Goal: Information Seeking & Learning: Stay updated

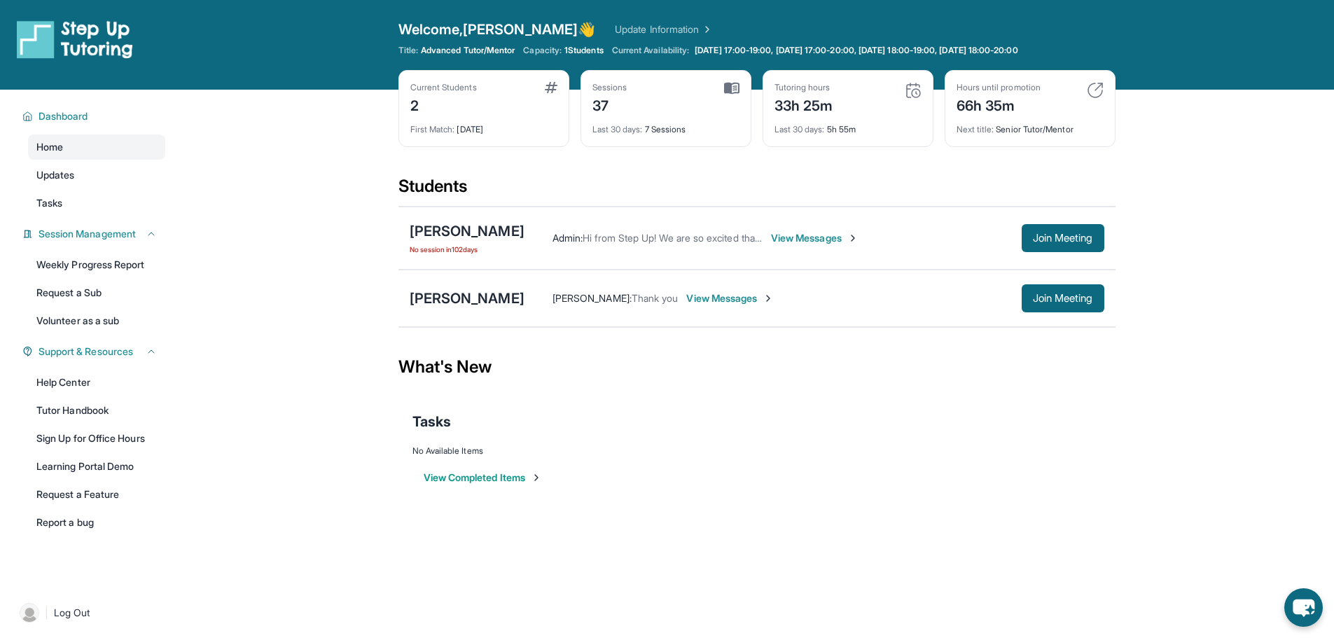
click at [793, 244] on span "View Messages" at bounding box center [815, 238] width 88 height 14
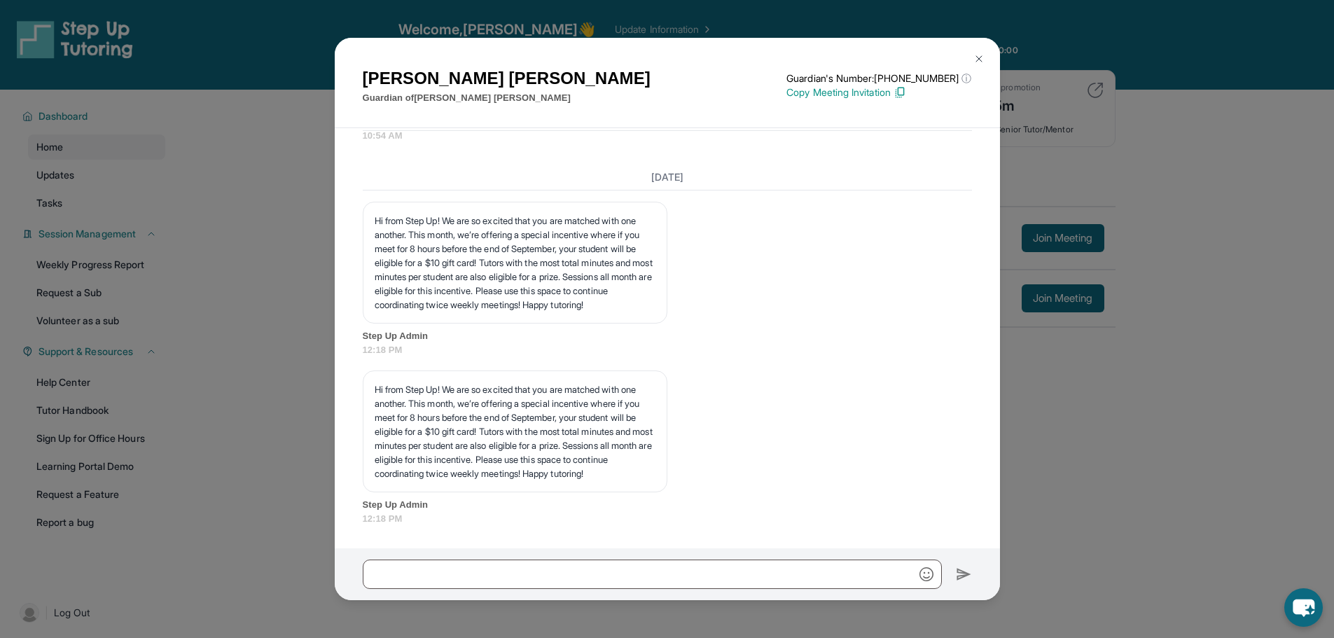
scroll to position [16225, 0]
click at [984, 52] on button at bounding box center [979, 59] width 28 height 28
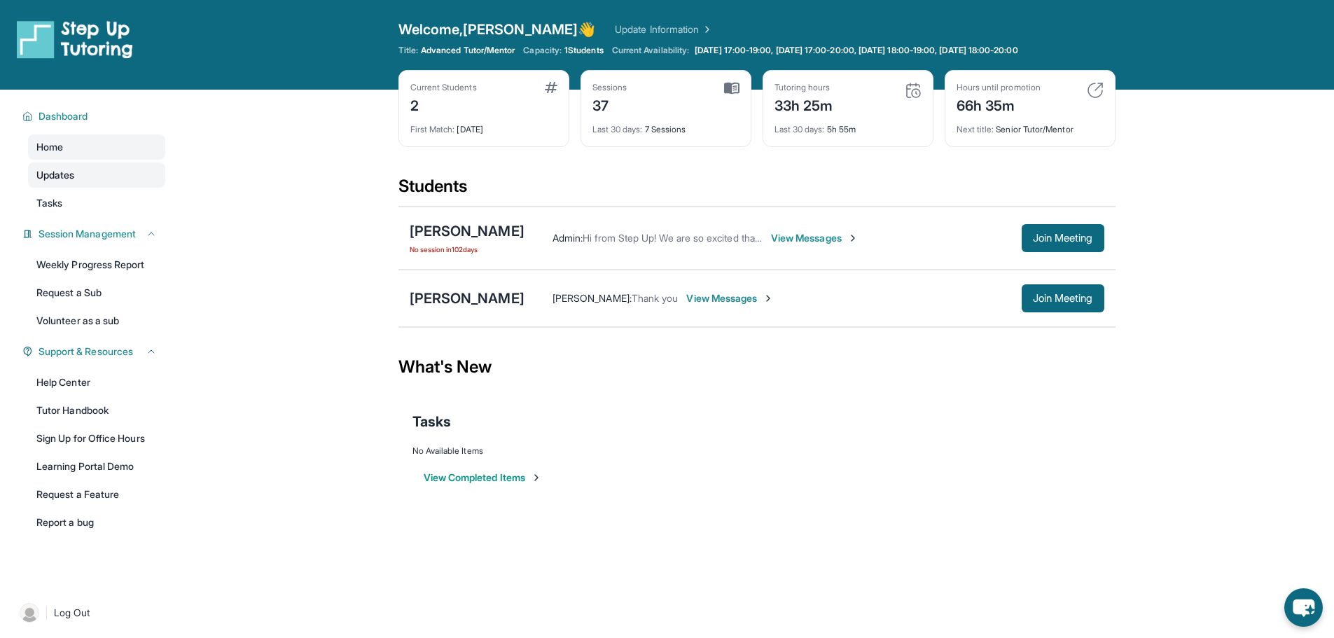
click at [43, 165] on link "Updates" at bounding box center [96, 174] width 137 height 25
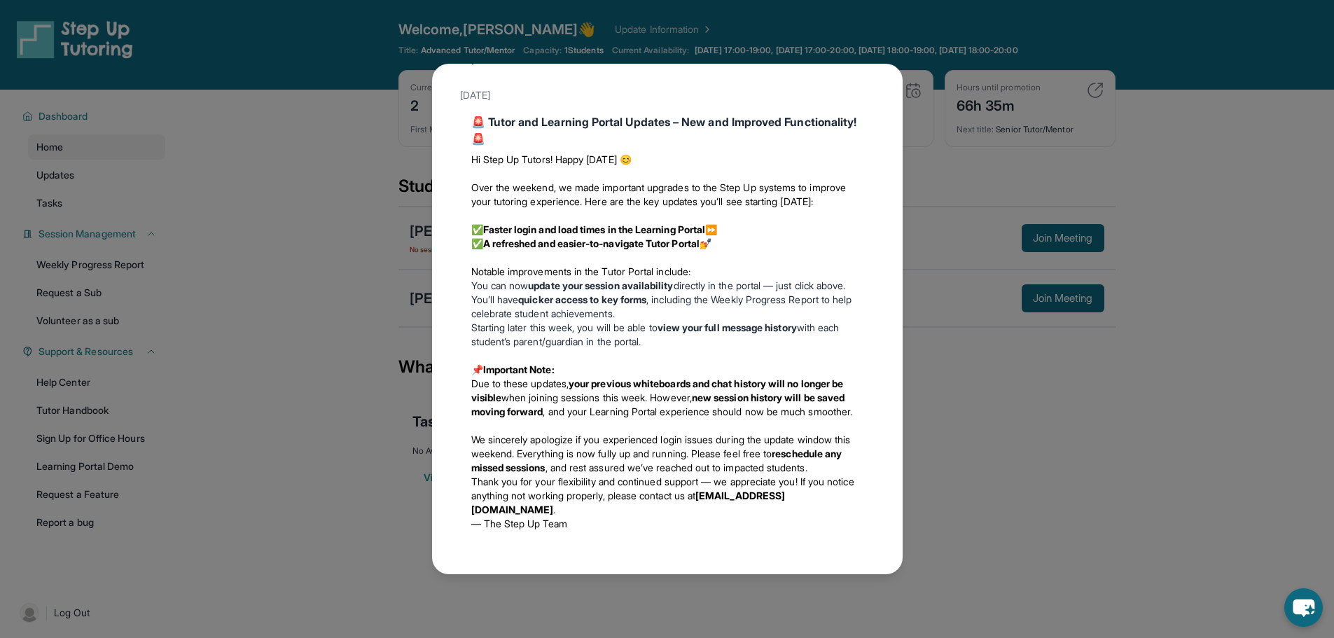
scroll to position [811, 0]
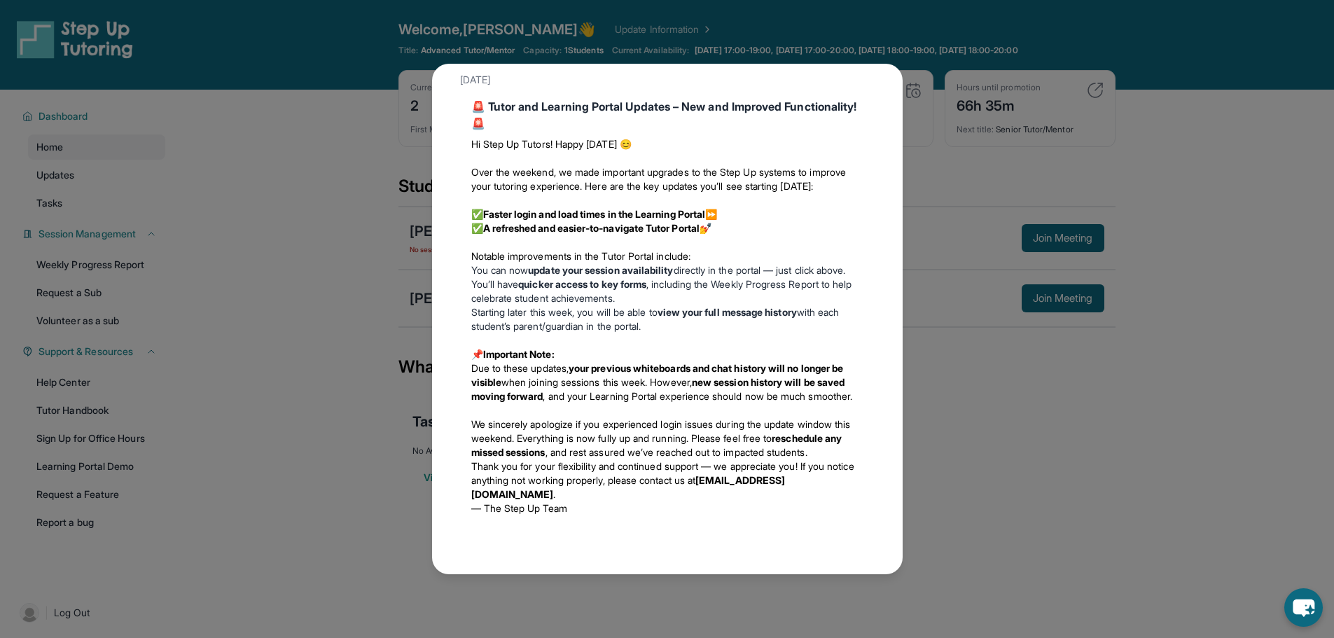
click at [1024, 386] on div "Updates [DATE] 📢 Exciting Fall 2025 Updates from Step Up Tutoring! We’ve got im…" at bounding box center [667, 319] width 1334 height 638
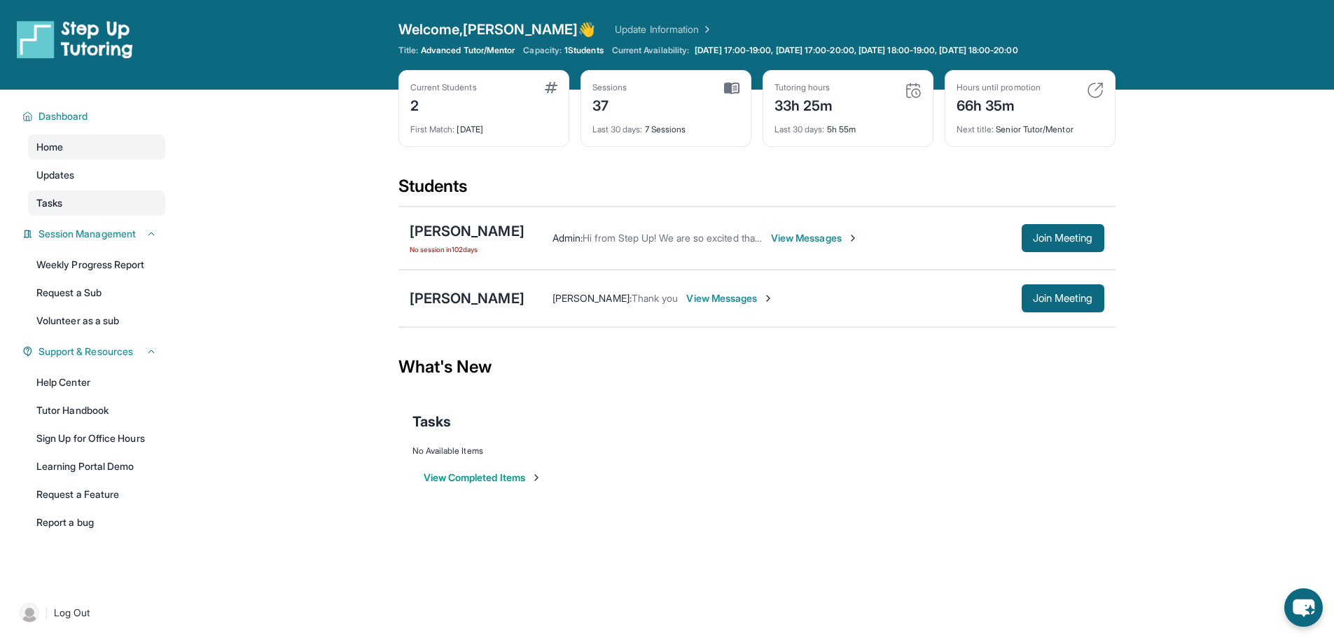
click at [57, 203] on span "Tasks" at bounding box center [49, 203] width 26 height 14
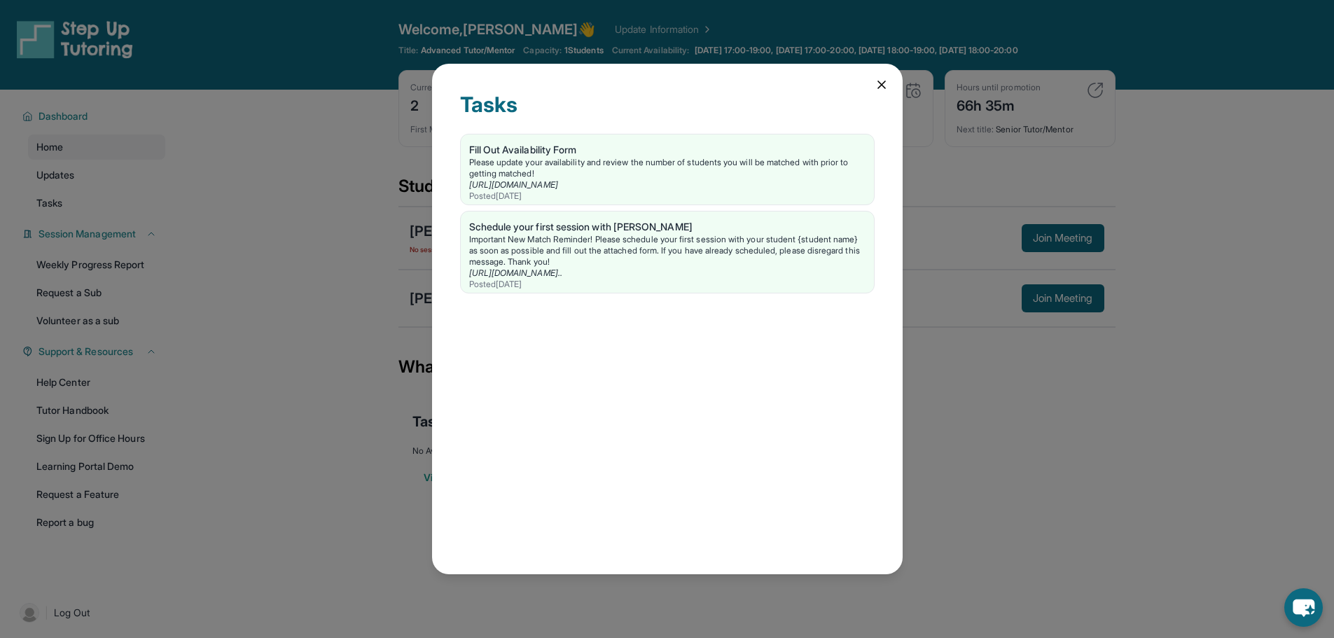
click at [875, 90] on icon at bounding box center [882, 85] width 14 height 14
